Goal: Information Seeking & Learning: Understand process/instructions

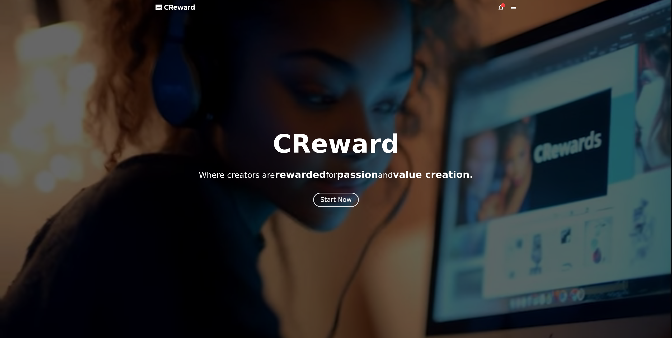
click at [499, 7] on icon at bounding box center [501, 8] width 5 height 6
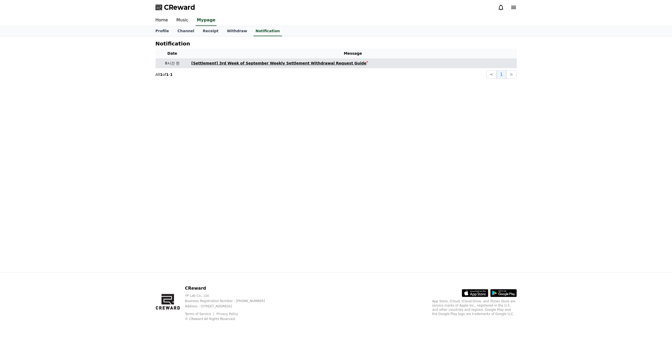
click at [310, 63] on div "[Settlement] 3rd Week of September Weekly Settlement Withdrawal Request Guide" at bounding box center [279, 63] width 175 height 6
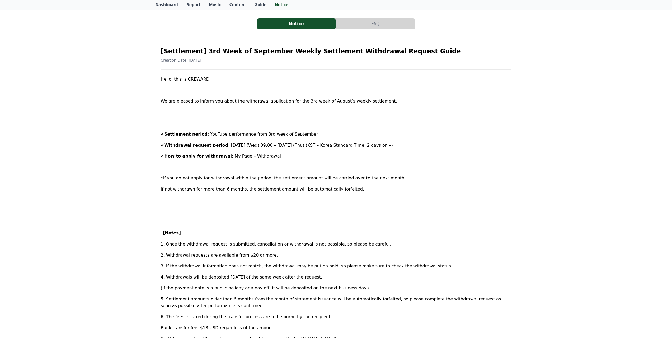
scroll to position [106, 0]
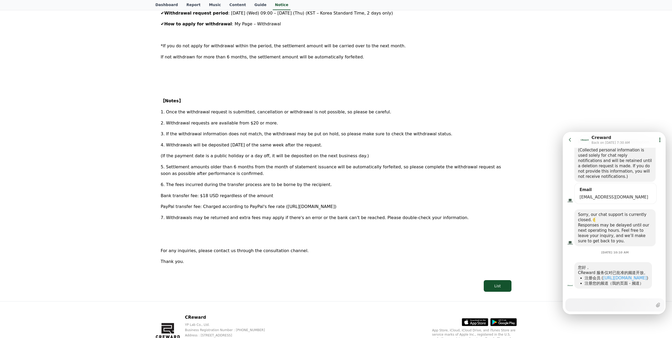
scroll to position [126, 0]
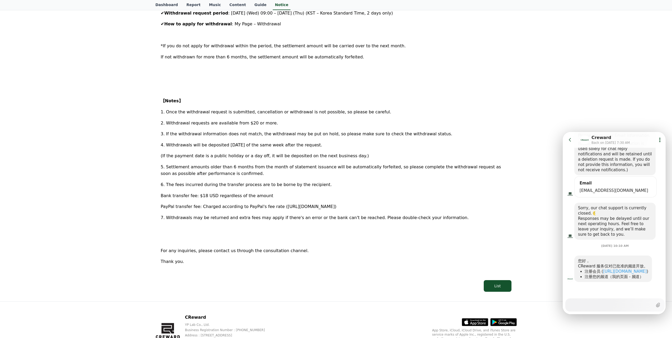
click at [506, 218] on p "7. Withdrawals may be returned and extra fees may apply if there's an error or …" at bounding box center [336, 217] width 351 height 7
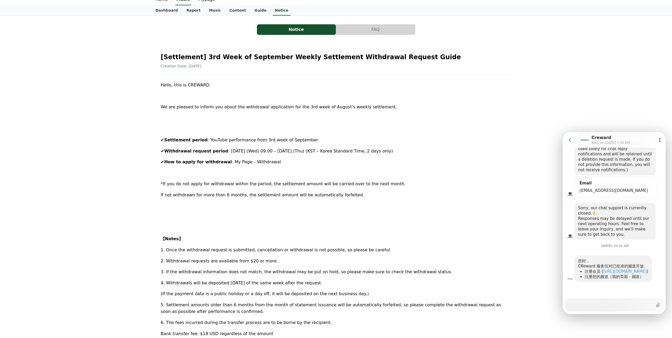
scroll to position [53, 0]
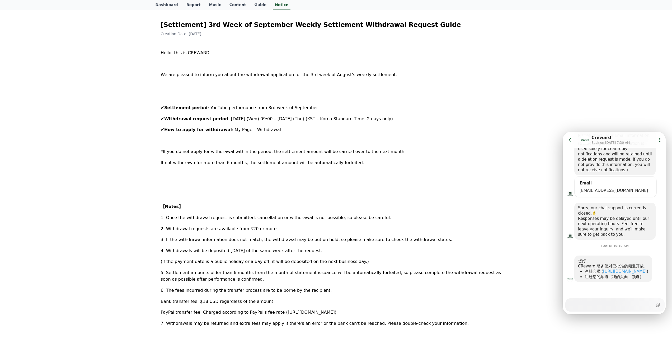
click at [409, 147] on div "Hello, this is [PERSON_NAME]. We are pleased to inform you about the withdrawal…" at bounding box center [336, 215] width 351 height 332
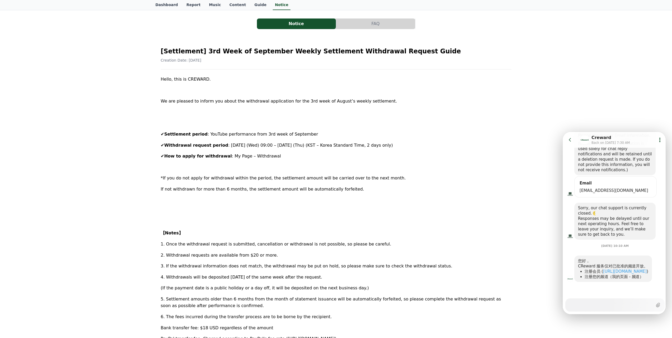
scroll to position [0, 0]
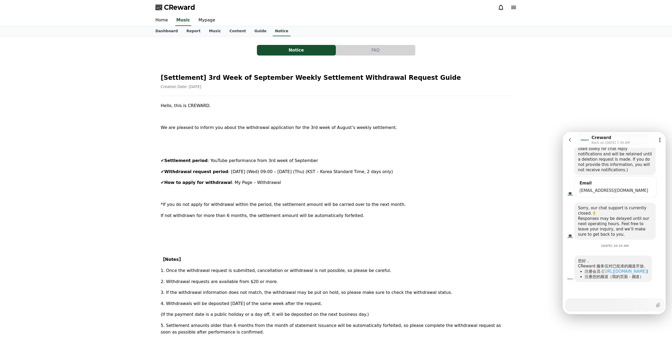
drag, startPoint x: 399, startPoint y: 127, endPoint x: 440, endPoint y: 99, distance: 49.0
click at [440, 99] on div "[Settlement] 3rd Week of September Weekly Settlement Withdrawal Request Guide C…" at bounding box center [336, 259] width 353 height 383
drag, startPoint x: 445, startPoint y: 153, endPoint x: 442, endPoint y: 154, distance: 2.8
click at [445, 153] on div "Hello, this is [PERSON_NAME]. We are pleased to inform you about the withdrawal…" at bounding box center [336, 268] width 351 height 332
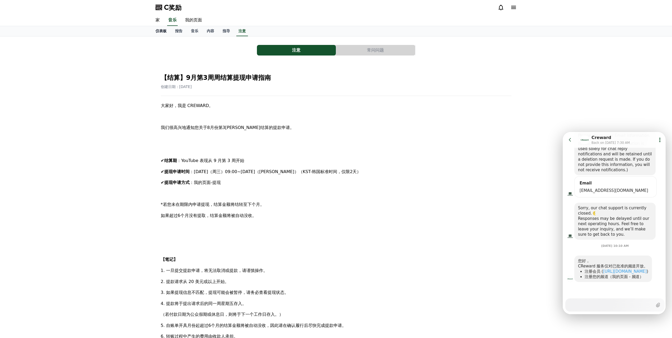
click at [158, 30] on font "仪表板" at bounding box center [161, 31] width 11 height 4
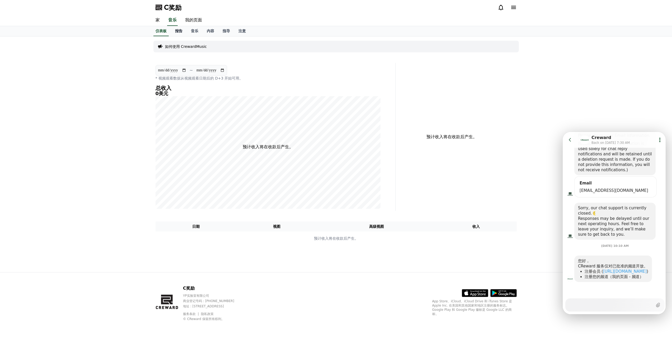
click at [179, 32] on font "报告" at bounding box center [178, 31] width 7 height 4
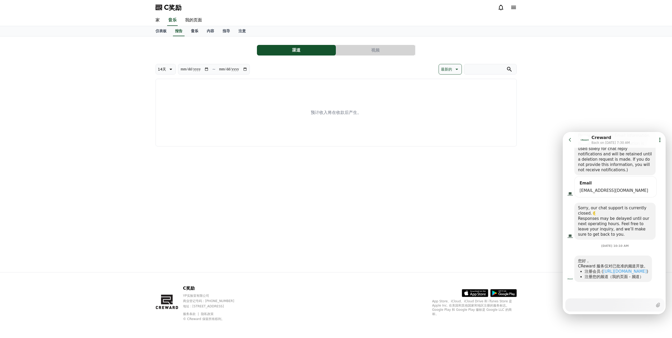
click at [194, 32] on font "音乐" at bounding box center [194, 31] width 7 height 4
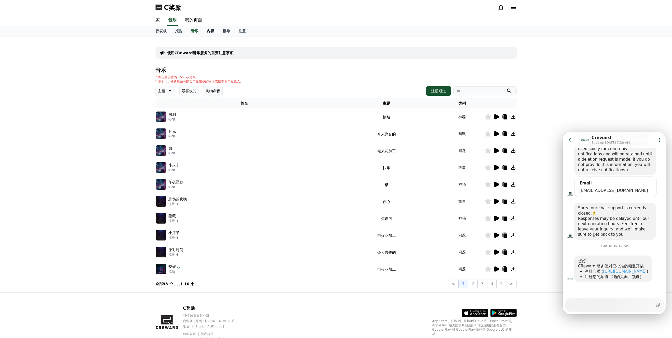
click at [209, 33] on font "内容" at bounding box center [210, 31] width 7 height 4
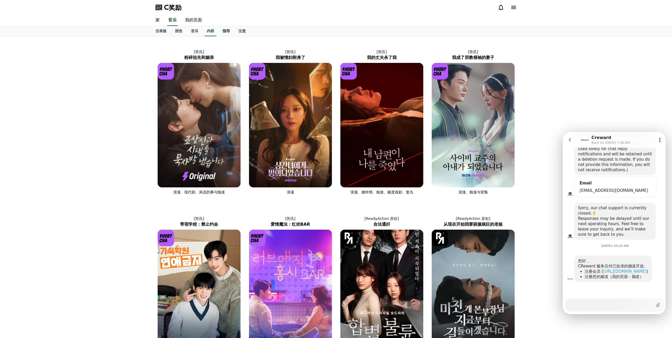
click at [229, 32] on font "指导" at bounding box center [226, 31] width 7 height 4
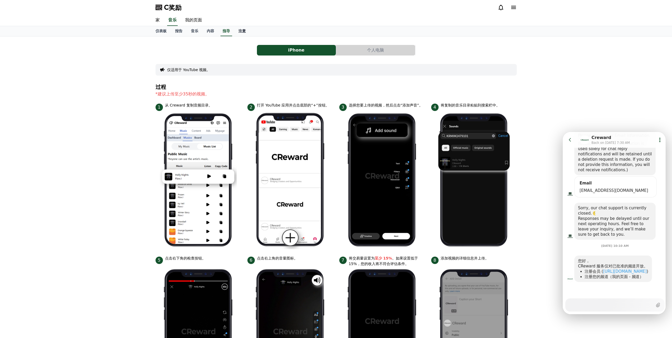
click at [240, 33] on font "注意" at bounding box center [242, 31] width 7 height 4
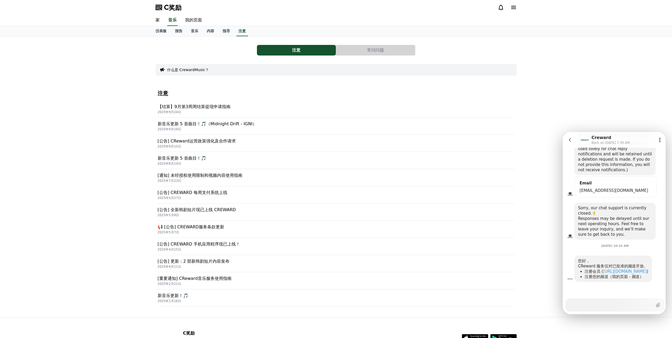
click at [234, 174] on font "[通知] 未经授权使用限制和视频内容使用指南" at bounding box center [200, 175] width 85 height 5
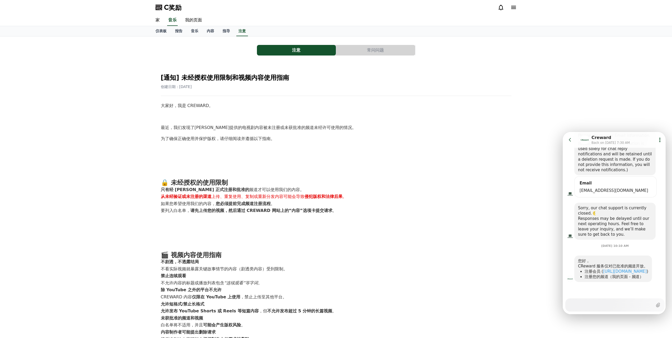
click at [362, 48] on button "常问问题" at bounding box center [375, 50] width 79 height 11
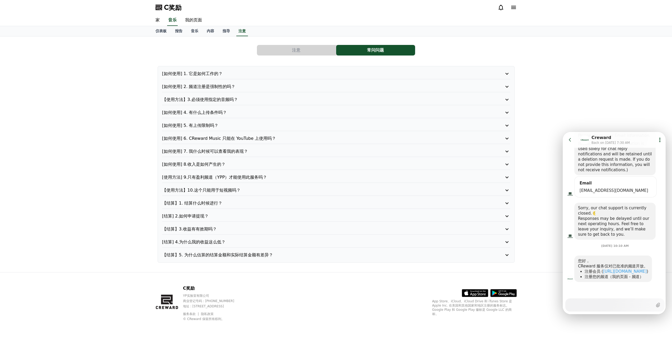
click at [217, 88] on font "[如何使用] 2. 频道注册是强制性的吗？" at bounding box center [198, 86] width 73 height 5
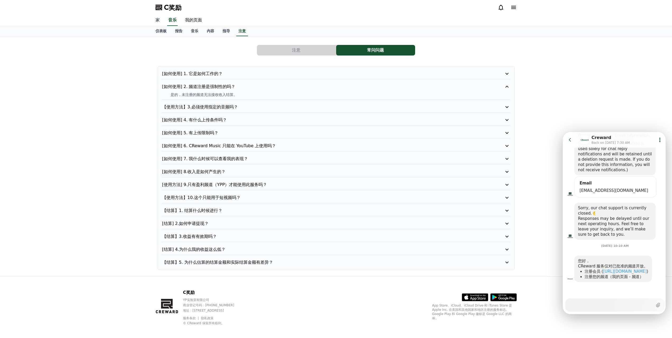
click at [161, 21] on link "家" at bounding box center [157, 20] width 13 height 11
